Goal: Task Accomplishment & Management: Manage account settings

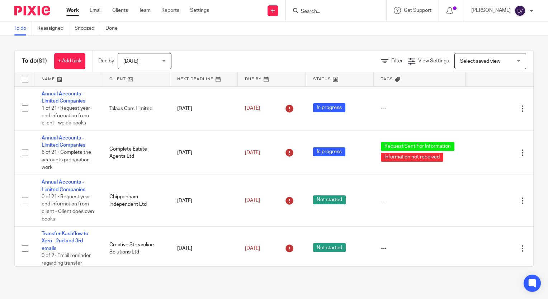
click at [257, 11] on div "Send new email Create task Add client Get Support Contact Support Help Document…" at bounding box center [384, 10] width 328 height 21
click at [340, 11] on input "Search" at bounding box center [332, 12] width 65 height 6
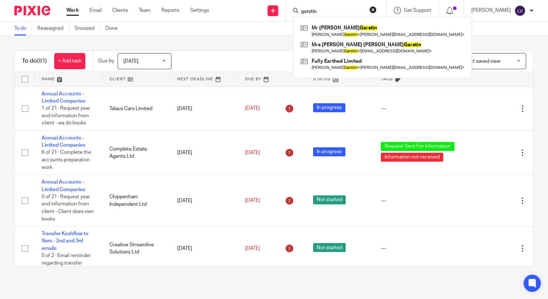
type input "garstin"
click button "submit" at bounding box center [0, 0] width 0 height 0
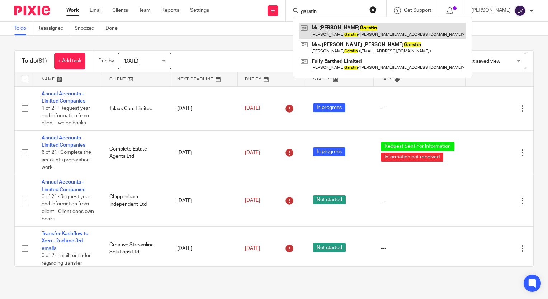
click at [350, 34] on link at bounding box center [383, 31] width 168 height 17
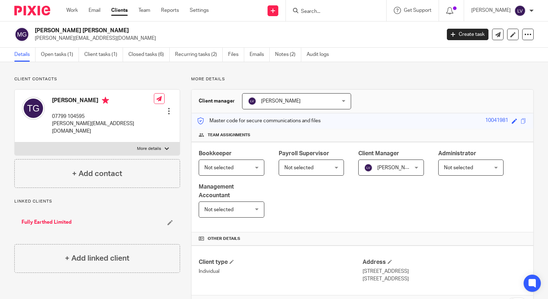
click at [167, 108] on div at bounding box center [168, 111] width 7 height 7
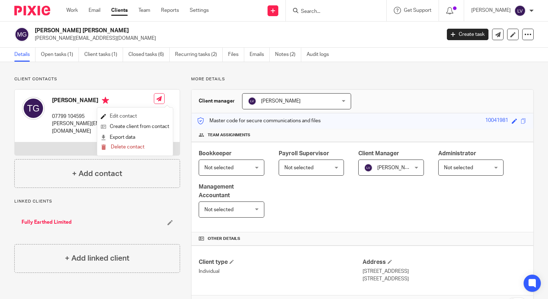
click at [135, 117] on link "Edit contact" at bounding box center [135, 116] width 69 height 10
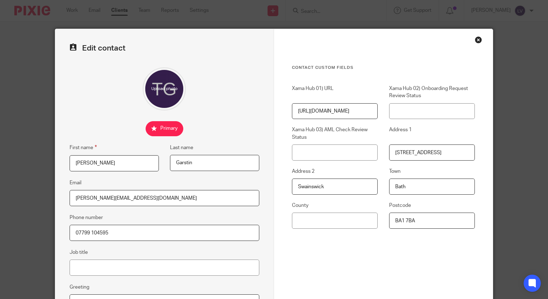
click at [476, 40] on div "Close this dialog window" at bounding box center [478, 39] width 7 height 7
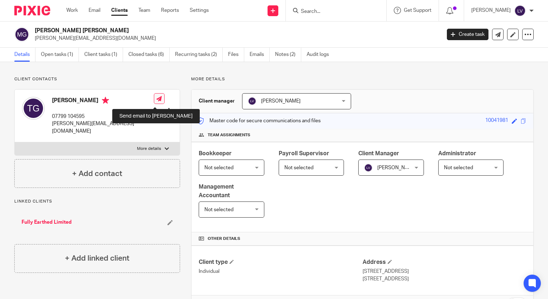
click at [156, 102] on icon at bounding box center [158, 98] width 5 height 5
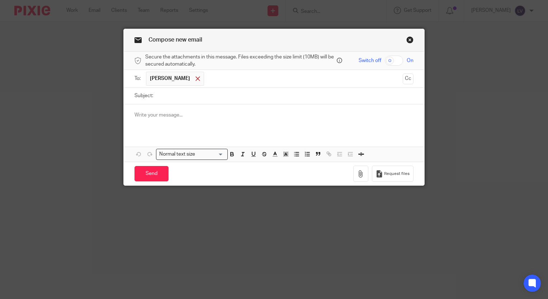
click at [196, 79] on span at bounding box center [198, 78] width 5 height 5
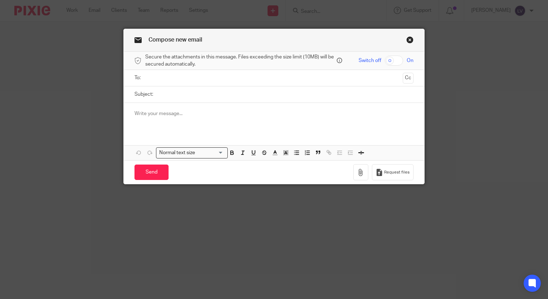
click at [410, 40] on link "Close this dialog window" at bounding box center [410, 41] width 7 height 10
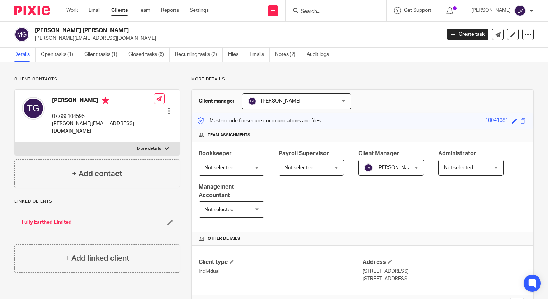
click at [168, 108] on div at bounding box center [168, 111] width 7 height 7
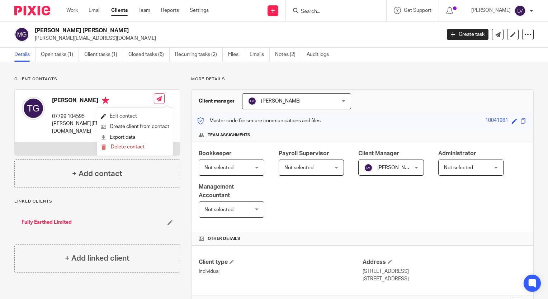
click at [131, 117] on link "Edit contact" at bounding box center [135, 116] width 69 height 10
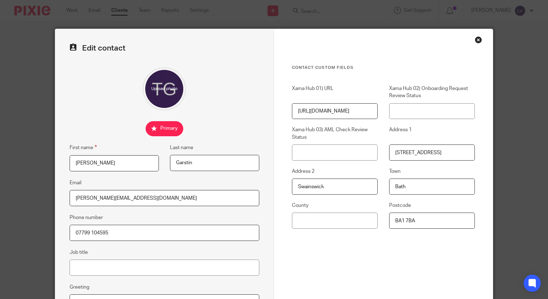
click at [144, 197] on input "[PERSON_NAME][EMAIL_ADDRESS][DOMAIN_NAME]" at bounding box center [165, 198] width 190 height 16
drag, startPoint x: 144, startPoint y: 197, endPoint x: 143, endPoint y: 205, distance: 7.6
click at [85, 197] on input "[PERSON_NAME][EMAIL_ADDRESS][DOMAIN_NAME]" at bounding box center [165, 198] width 190 height 16
type input "[EMAIL_ADDRESS][DOMAIN_NAME]"
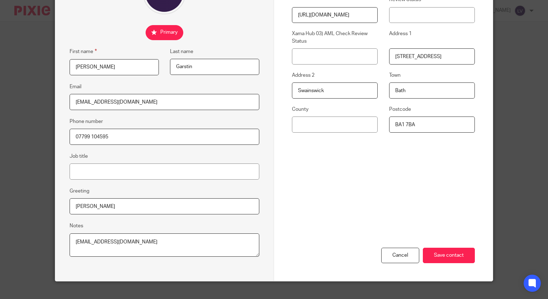
scroll to position [105, 0]
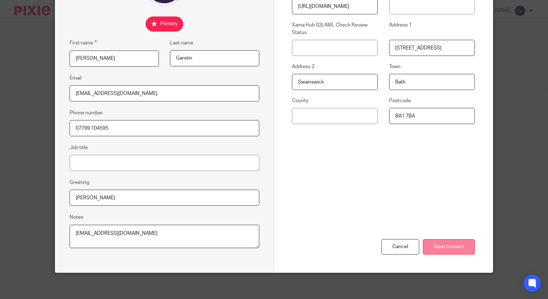
click at [465, 245] on input "Save contact" at bounding box center [449, 246] width 52 height 15
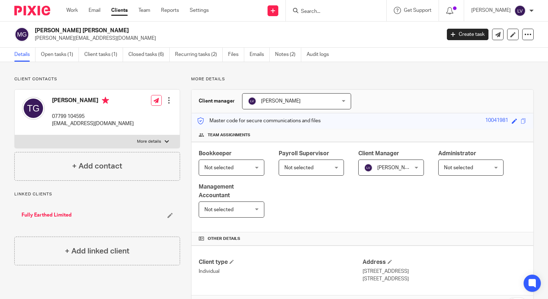
click at [168, 101] on div at bounding box center [168, 100] width 7 height 7
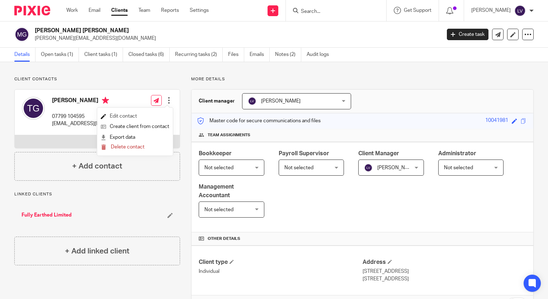
click at [135, 118] on link "Edit contact" at bounding box center [135, 116] width 69 height 10
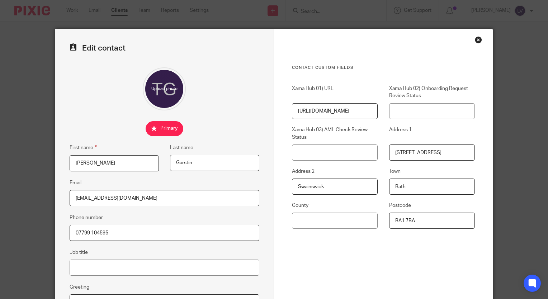
click at [475, 40] on div "Close this dialog window" at bounding box center [478, 39] width 7 height 7
